Goal: Task Accomplishment & Management: Use online tool/utility

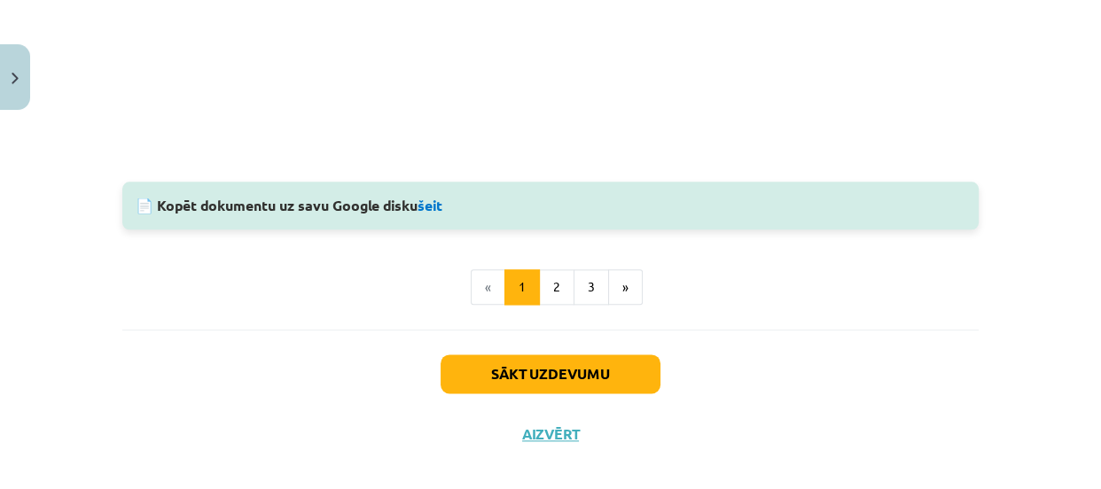
scroll to position [1937, 0]
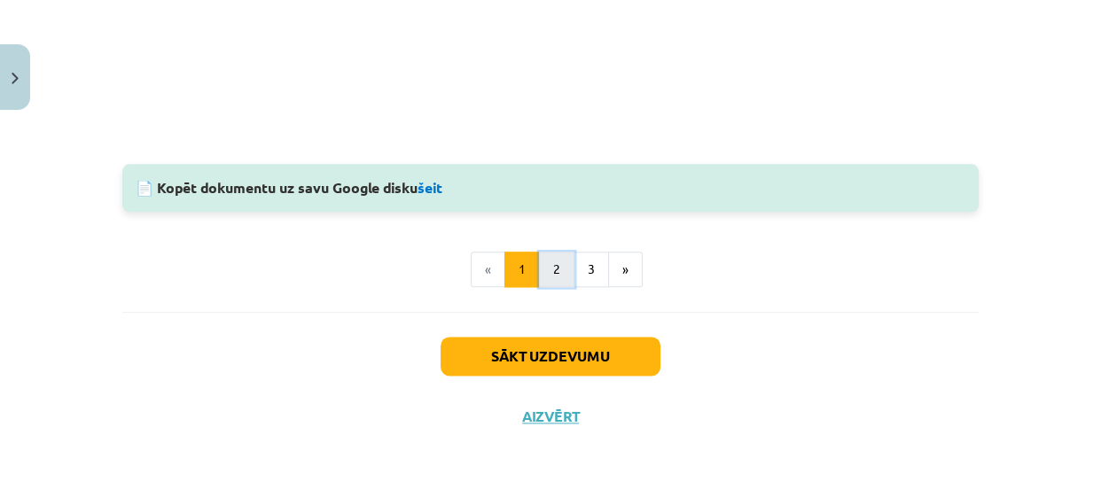
click at [551, 279] on button "2" at bounding box center [556, 269] width 35 height 35
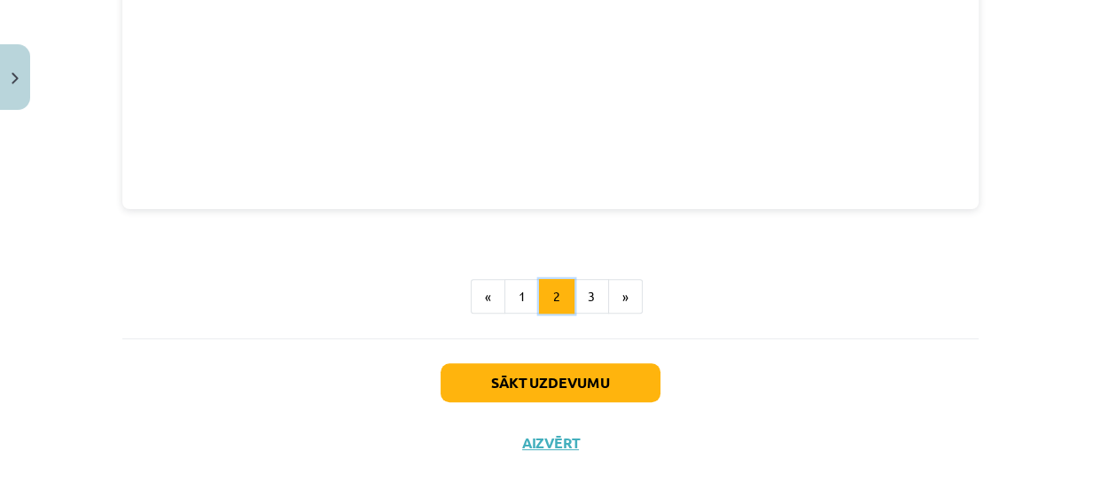
scroll to position [853, 0]
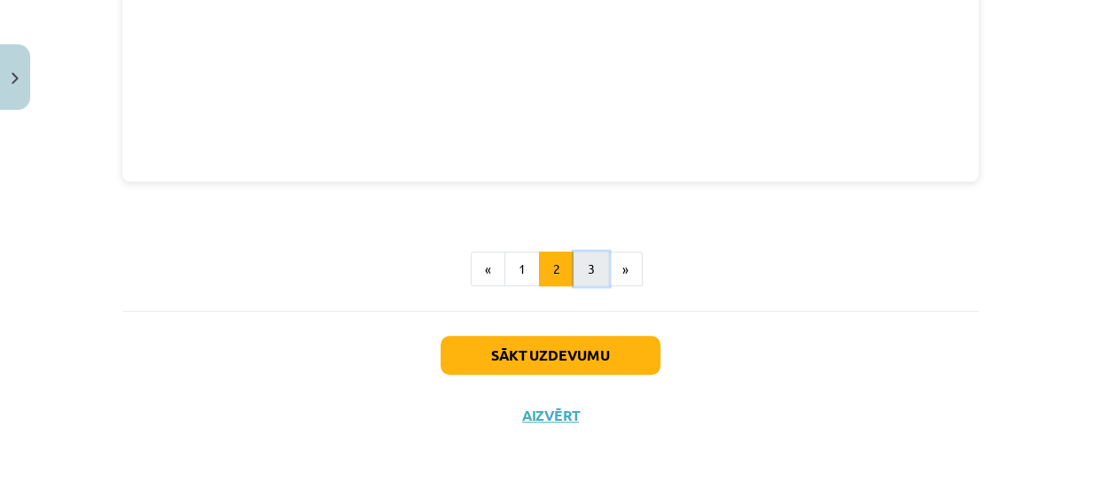
click at [576, 255] on button "3" at bounding box center [590, 269] width 35 height 35
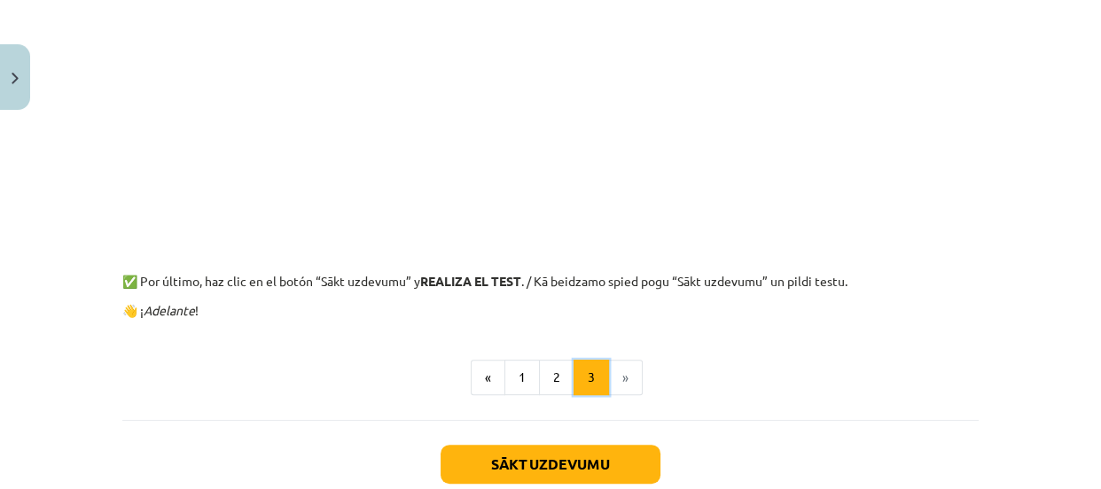
scroll to position [623, 0]
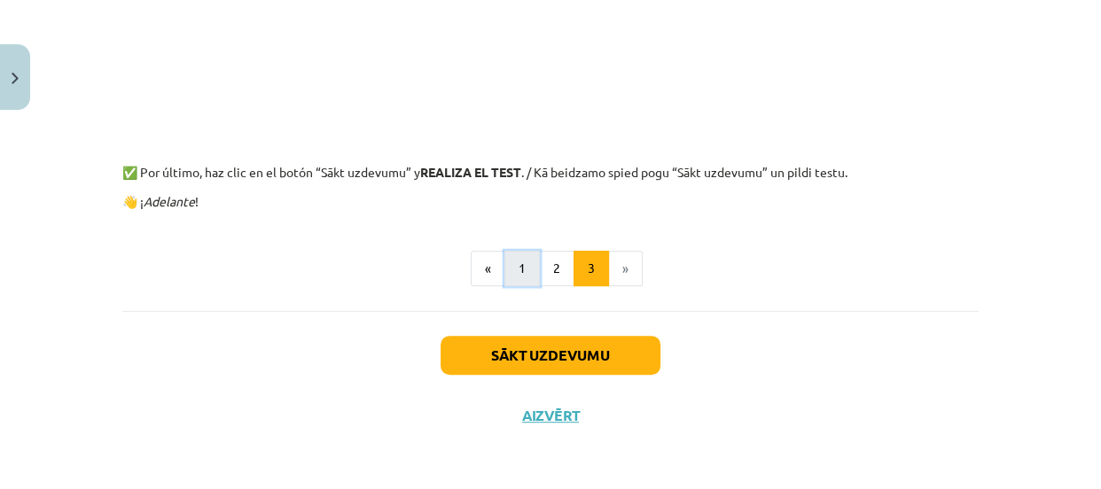
click at [504, 272] on button "1" at bounding box center [521, 268] width 35 height 35
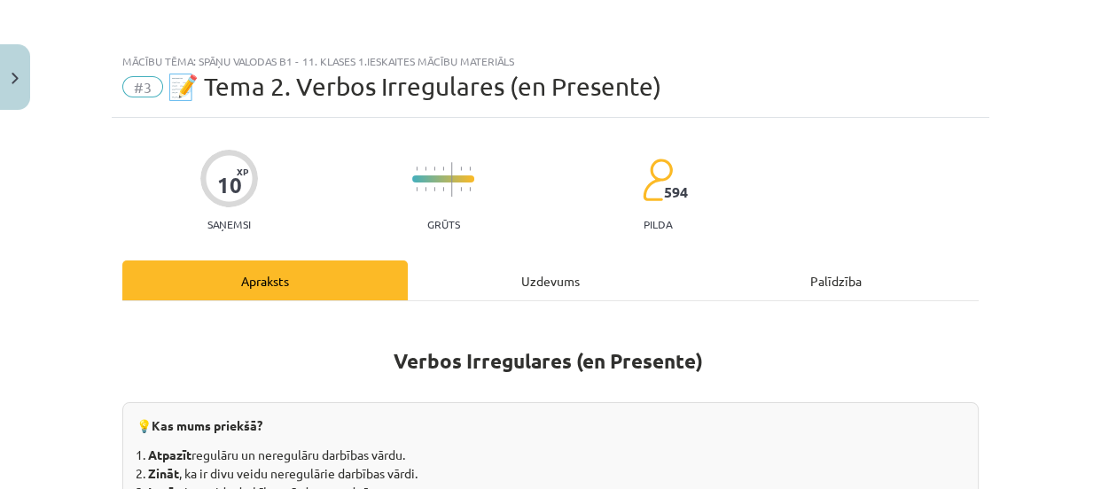
scroll to position [0, 0]
click at [507, 286] on div "Uzdevums" at bounding box center [550, 281] width 285 height 40
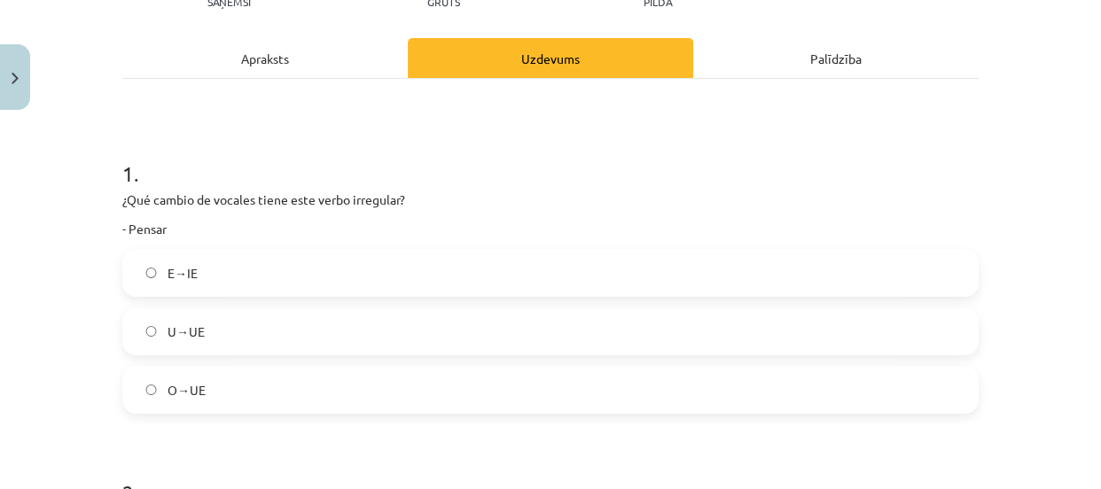
scroll to position [231, 0]
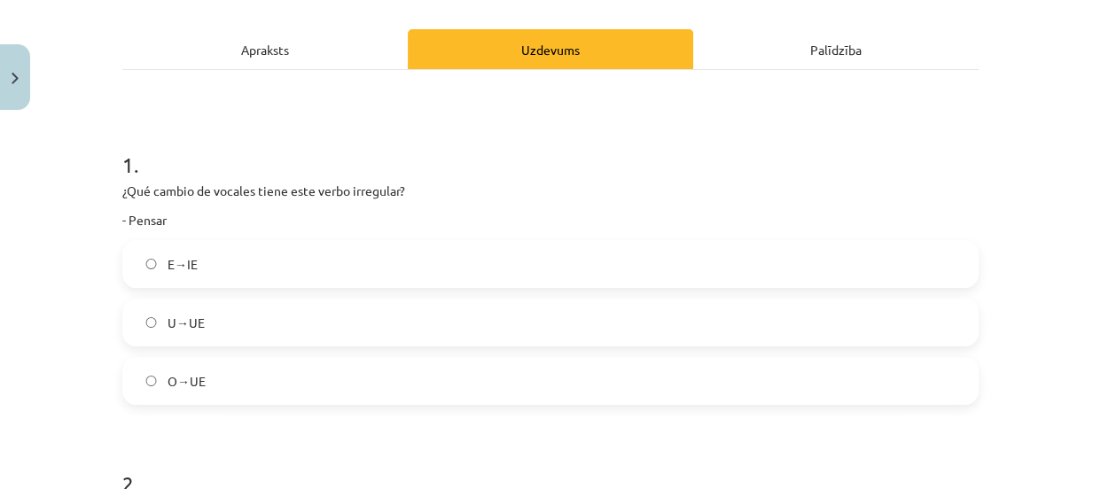
click at [391, 257] on label "E→IE" at bounding box center [550, 264] width 853 height 44
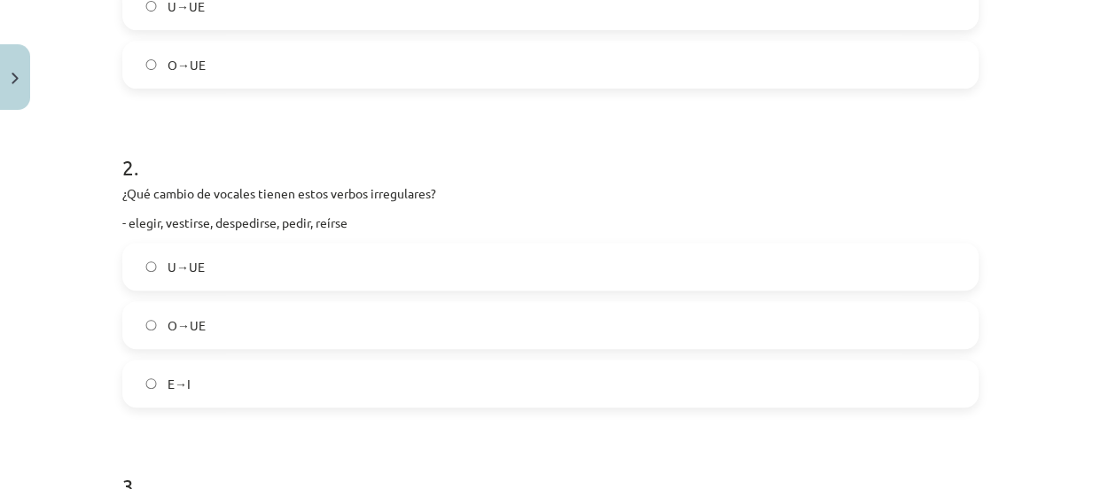
scroll to position [545, 0]
click at [392, 371] on label "E→I" at bounding box center [550, 386] width 853 height 44
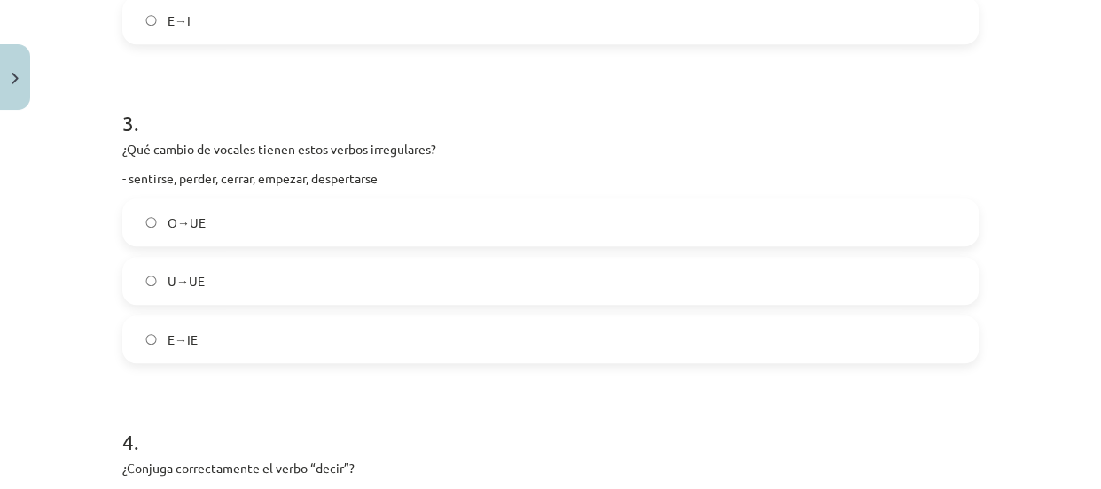
scroll to position [931, 0]
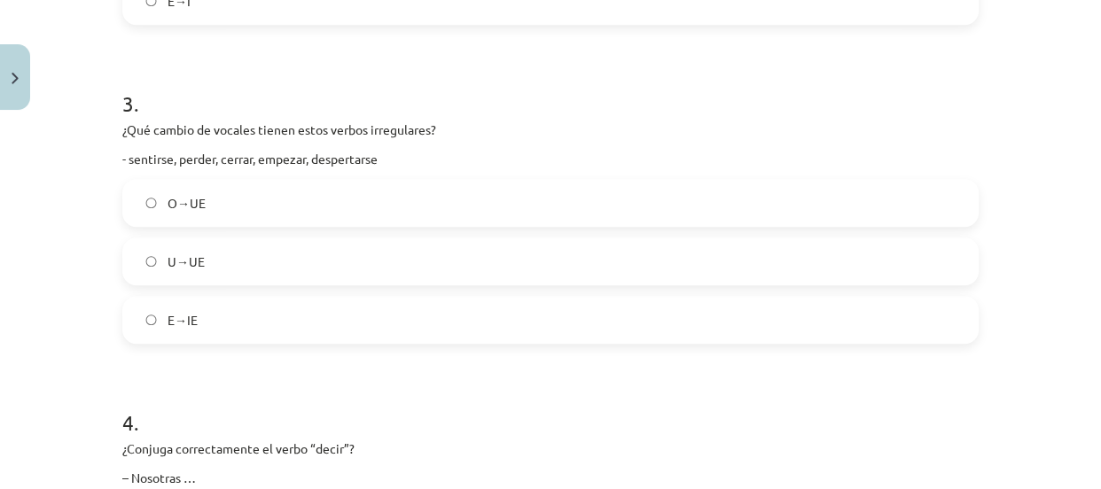
click at [339, 320] on label "E→IE" at bounding box center [550, 320] width 853 height 44
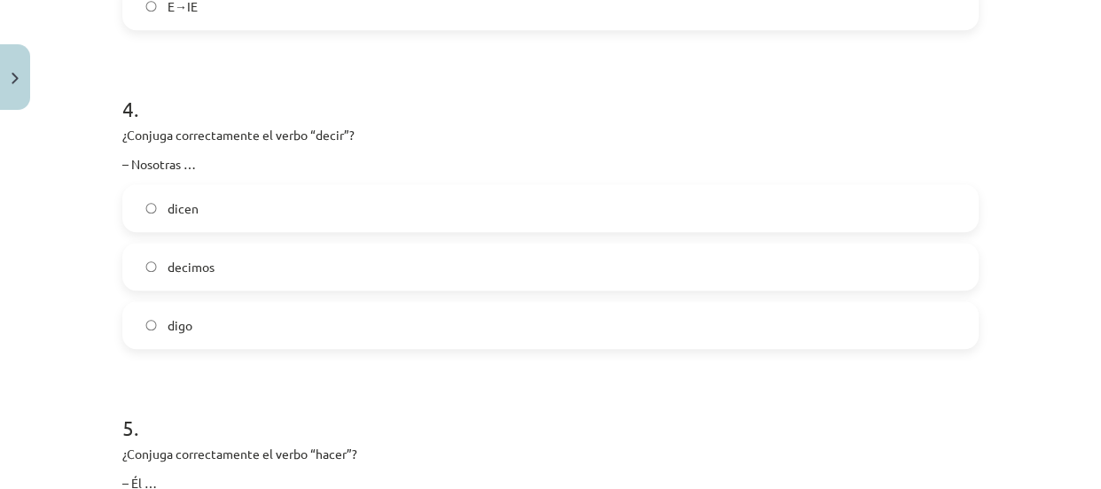
scroll to position [1244, 0]
click at [252, 273] on label "decimos" at bounding box center [550, 268] width 853 height 44
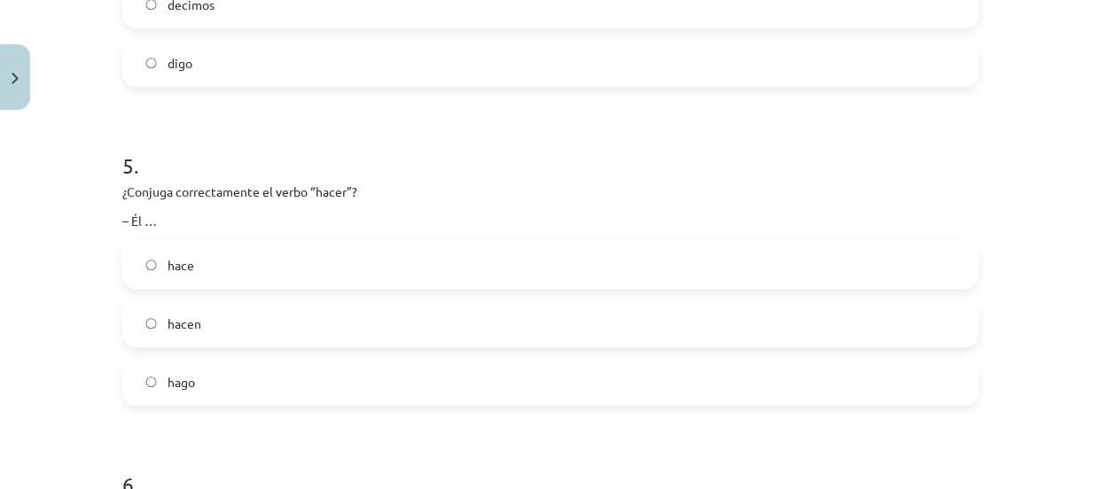
scroll to position [1548, 0]
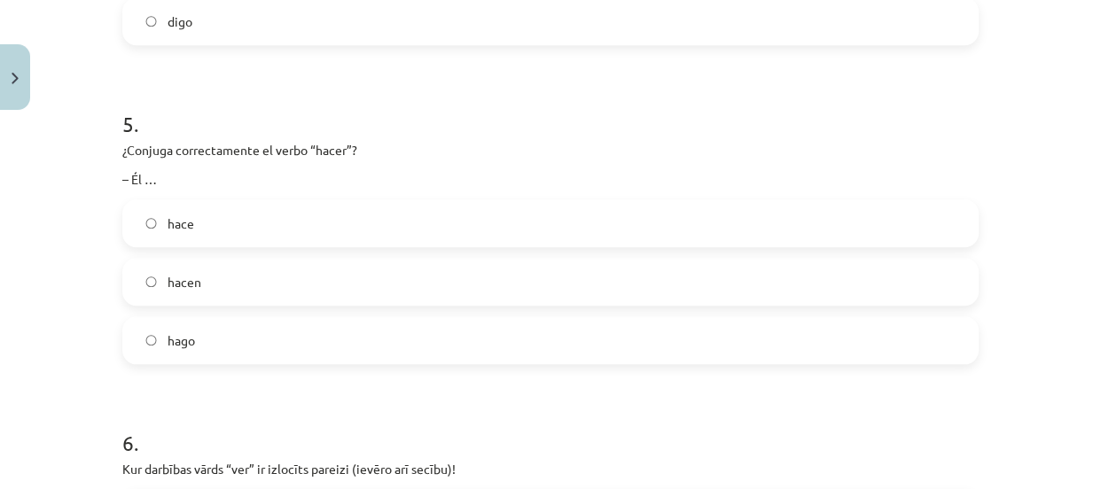
click at [250, 230] on label "hace" at bounding box center [550, 223] width 853 height 44
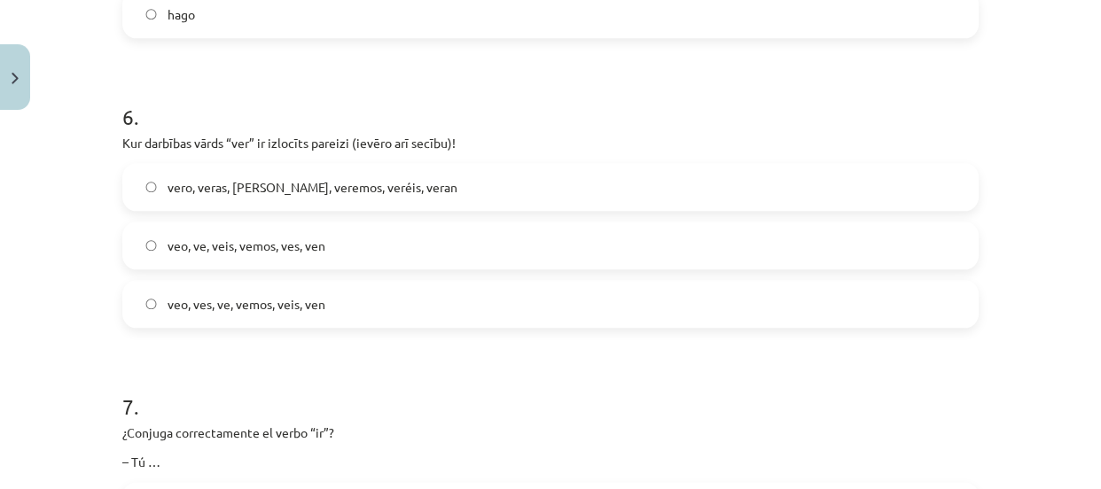
scroll to position [1870, 0]
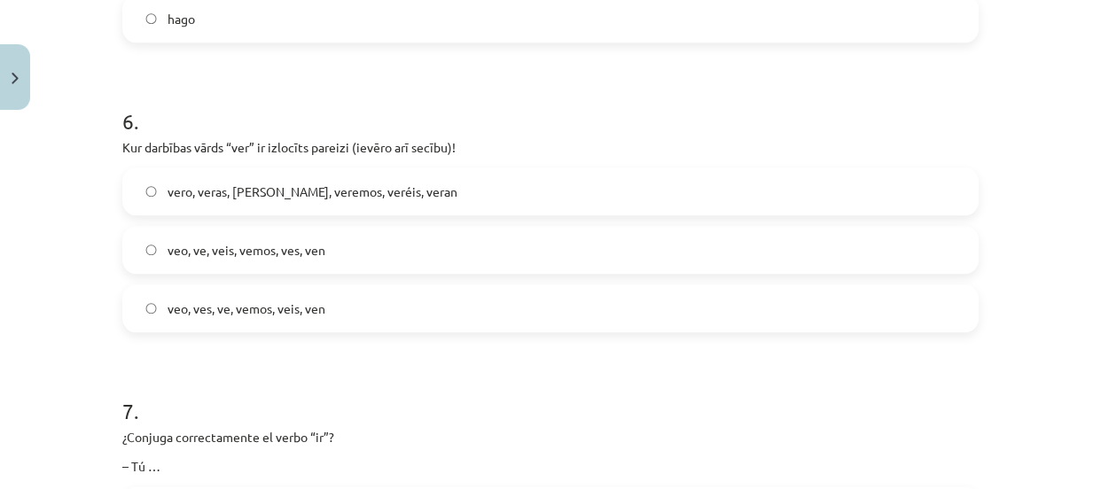
click at [412, 179] on label "vero, veras, [PERSON_NAME], veremos, veréis, veran" at bounding box center [550, 191] width 853 height 44
click at [408, 233] on label "veo, ve, veis, vemos, ves, ven" at bounding box center [550, 250] width 853 height 44
click at [393, 299] on label "veo, ves, ve, vemos, veis, ven" at bounding box center [550, 308] width 853 height 44
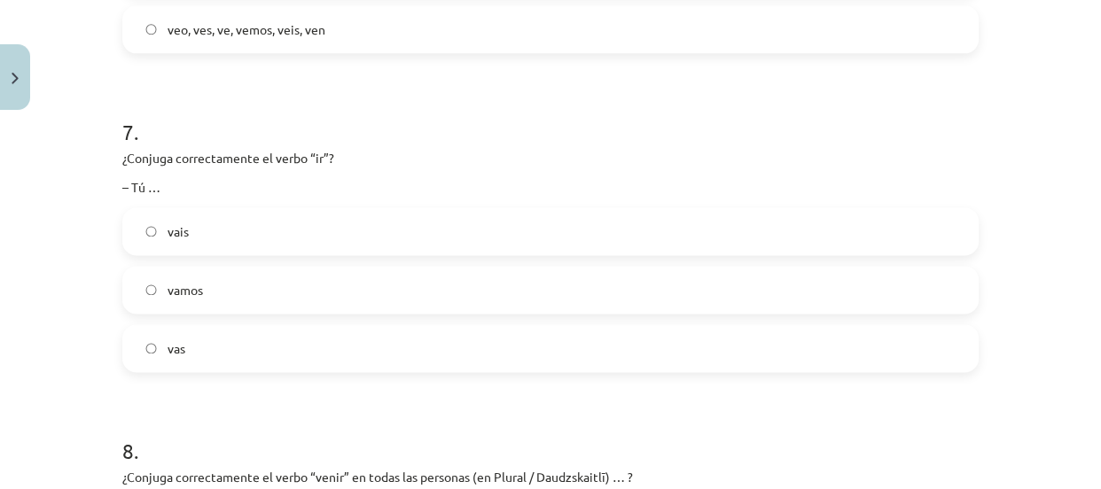
scroll to position [2148, 0]
click at [554, 362] on label "vas" at bounding box center [550, 350] width 853 height 44
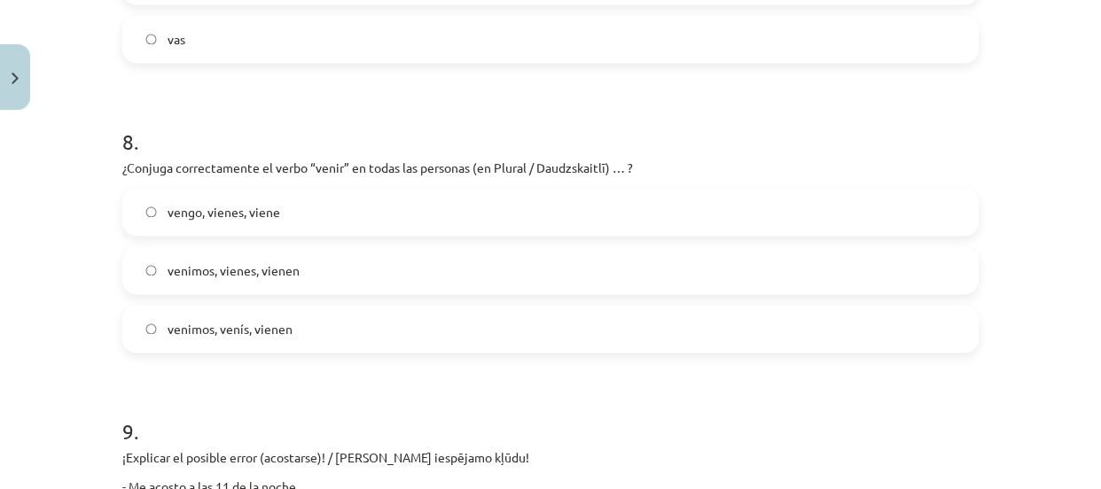
scroll to position [2470, 0]
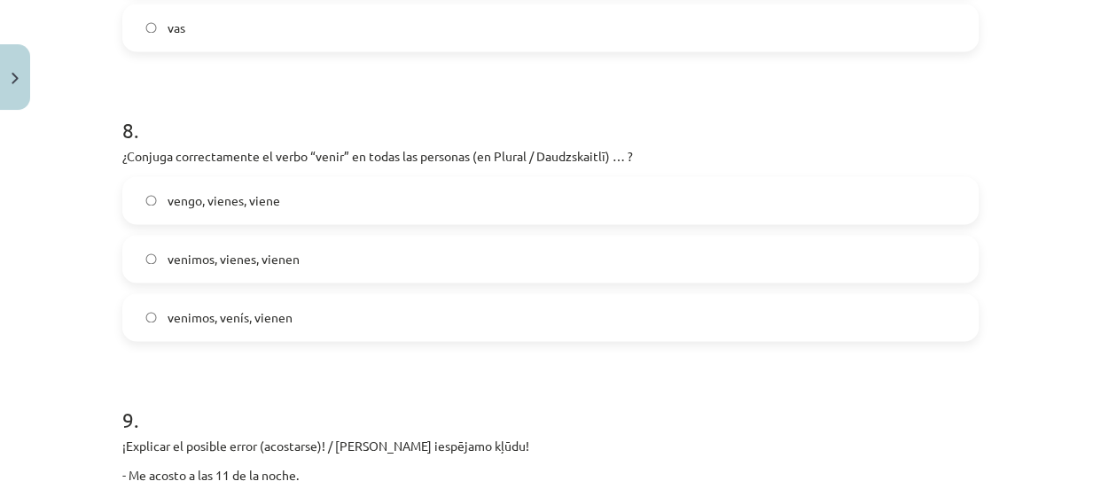
click at [393, 319] on label "venimos, venís, vienen" at bounding box center [550, 317] width 853 height 44
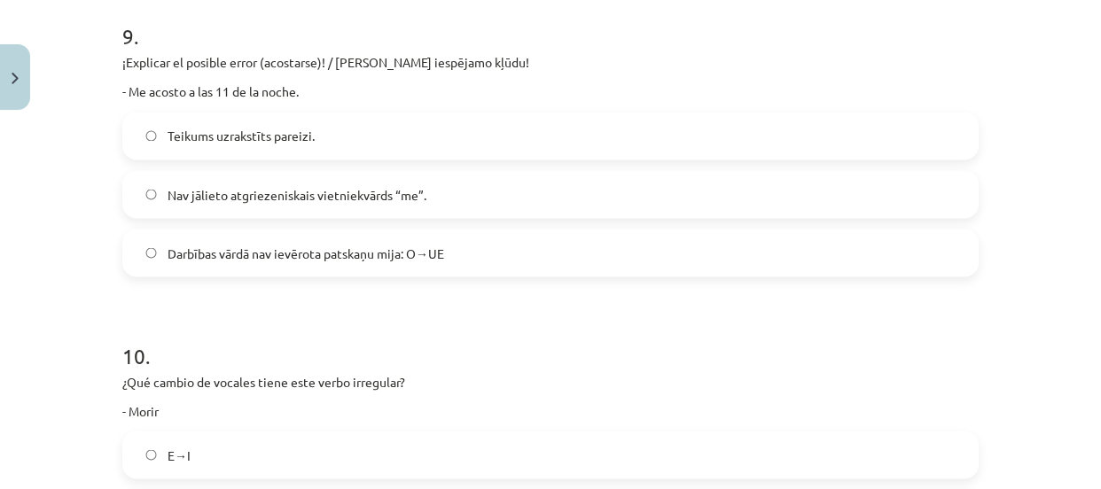
scroll to position [2855, 0]
click at [371, 246] on span "Darbības vārdā nav ievērota patskaņu mija: O→UE" at bounding box center [306, 252] width 277 height 19
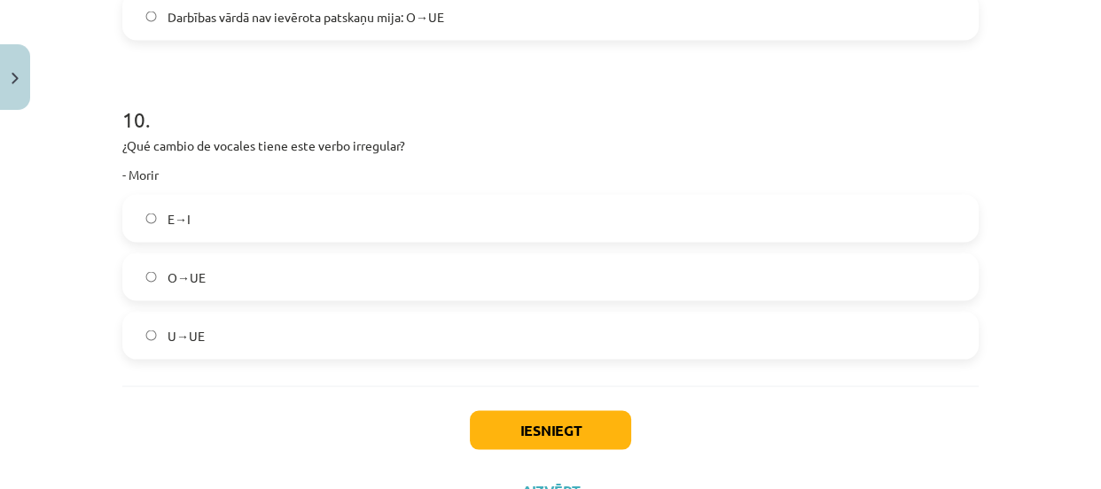
scroll to position [3115, 0]
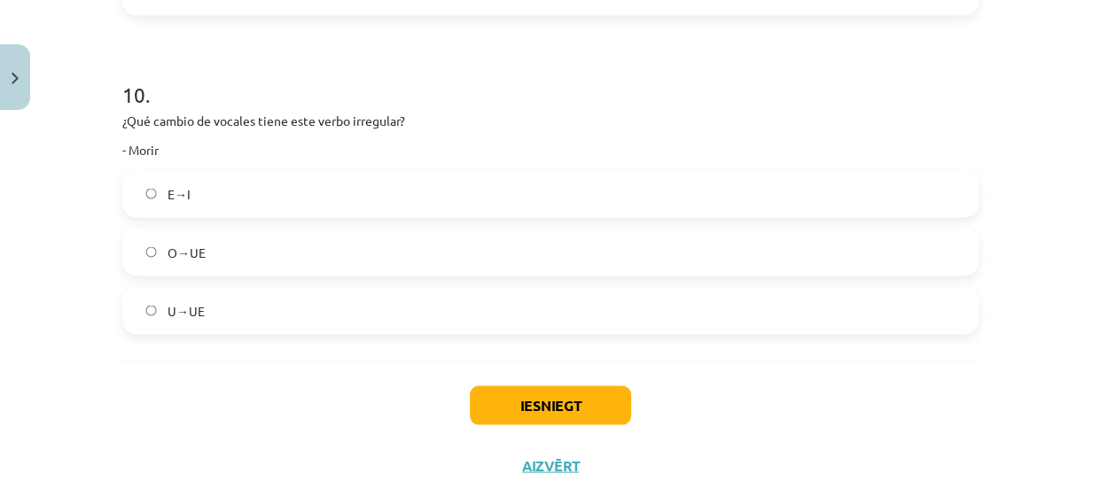
click at [371, 244] on label "O→UE" at bounding box center [550, 252] width 853 height 44
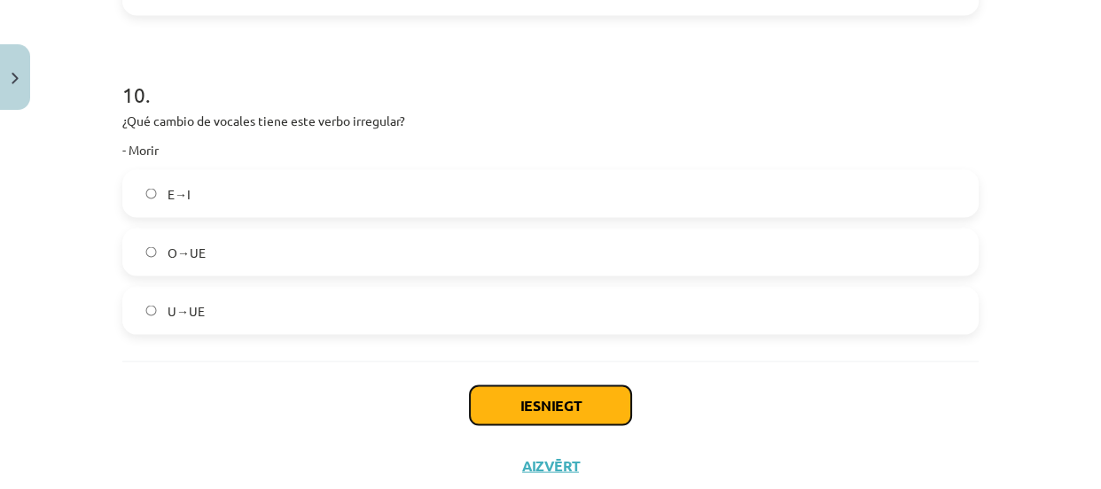
click at [496, 398] on button "Iesniegt" at bounding box center [550, 405] width 161 height 39
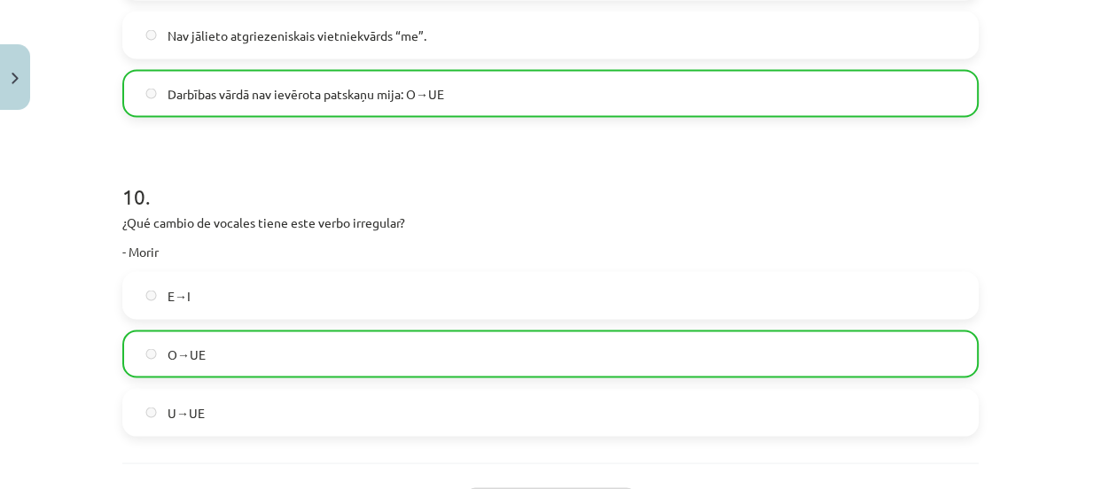
scroll to position [3221, 0]
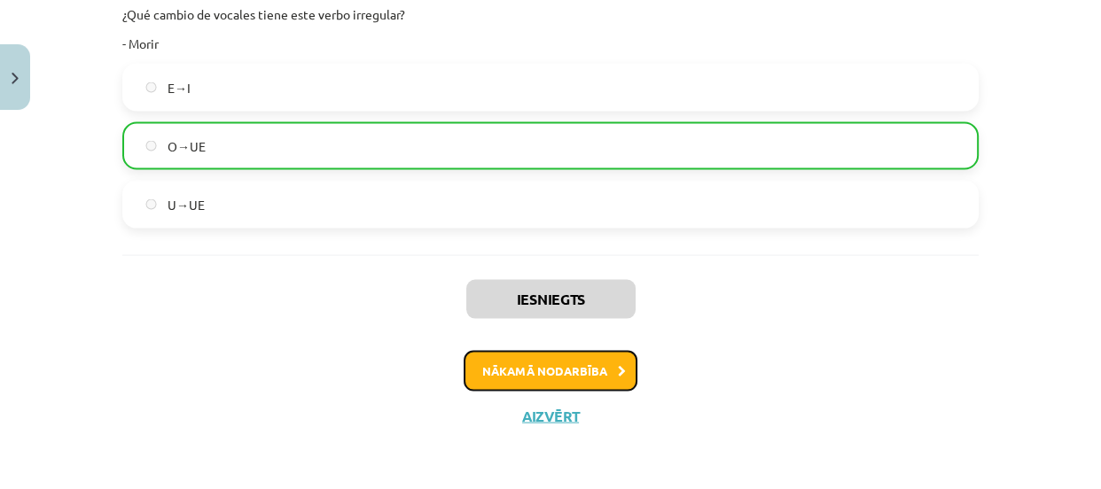
click at [523, 375] on button "Nākamā nodarbība" at bounding box center [551, 371] width 174 height 41
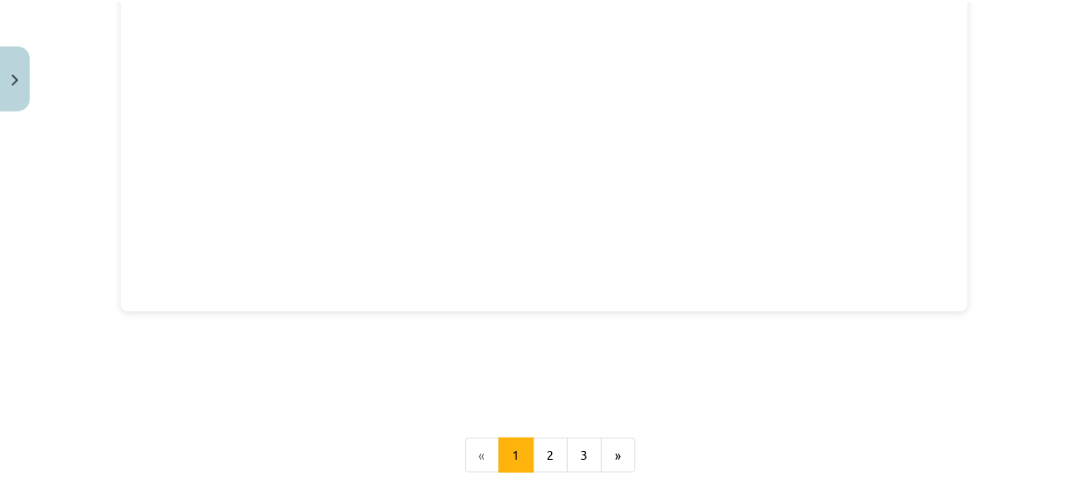
scroll to position [2931, 0]
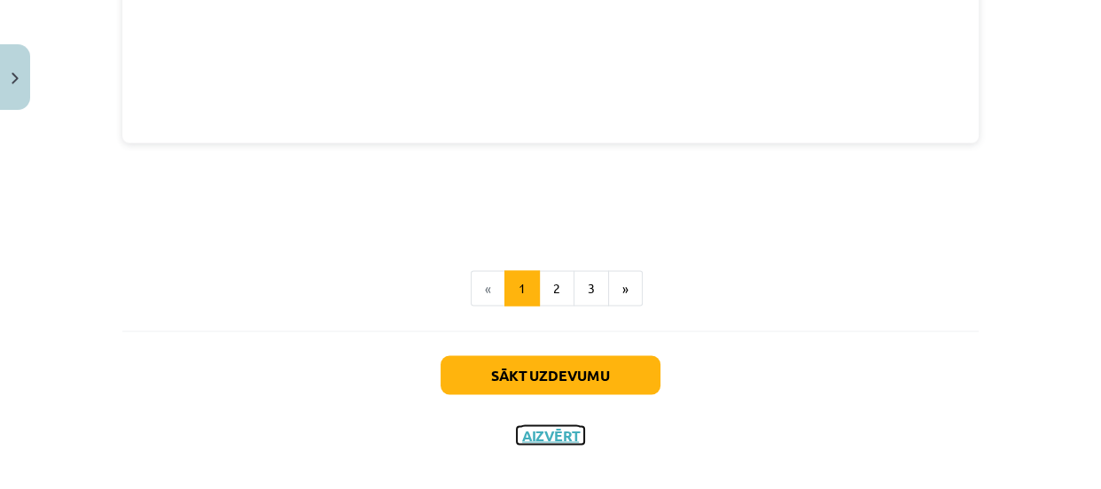
click at [535, 426] on button "Aizvērt" at bounding box center [550, 435] width 67 height 18
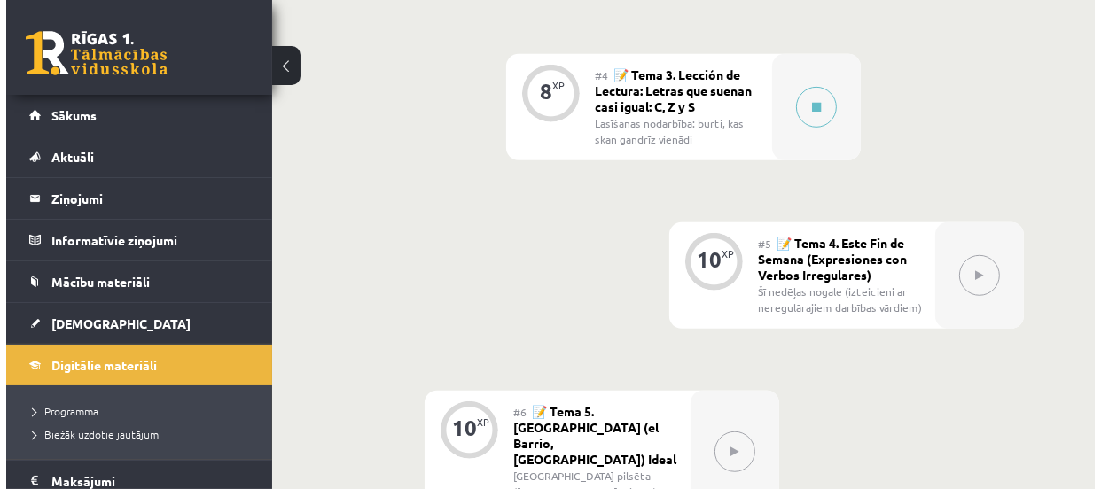
scroll to position [989, 0]
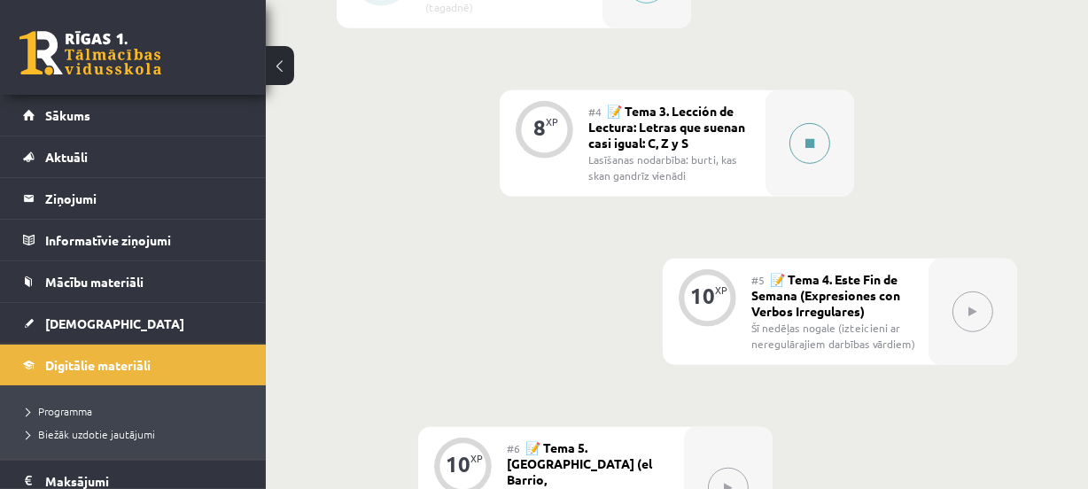
click at [812, 132] on button at bounding box center [810, 143] width 41 height 41
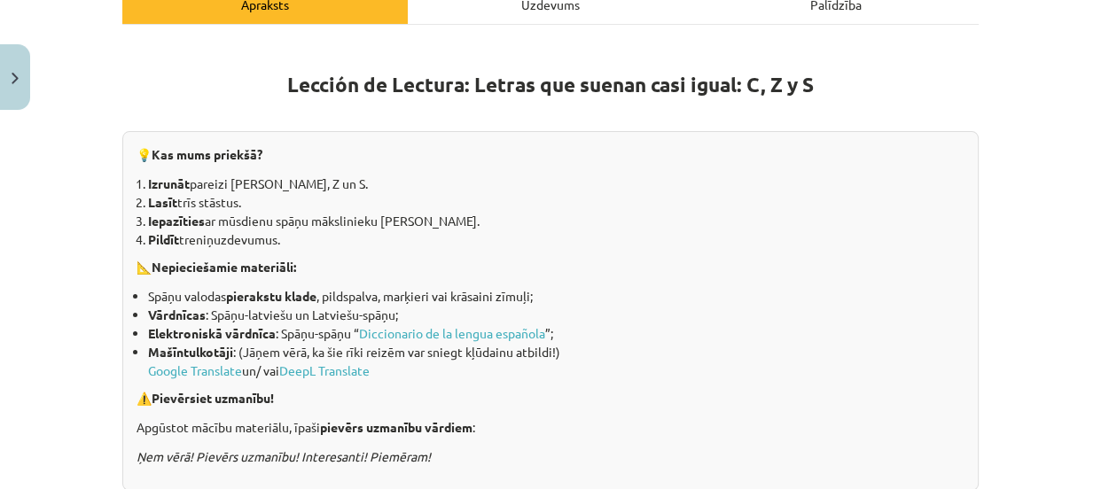
scroll to position [268, 0]
